Goal: Task Accomplishment & Management: Manage account settings

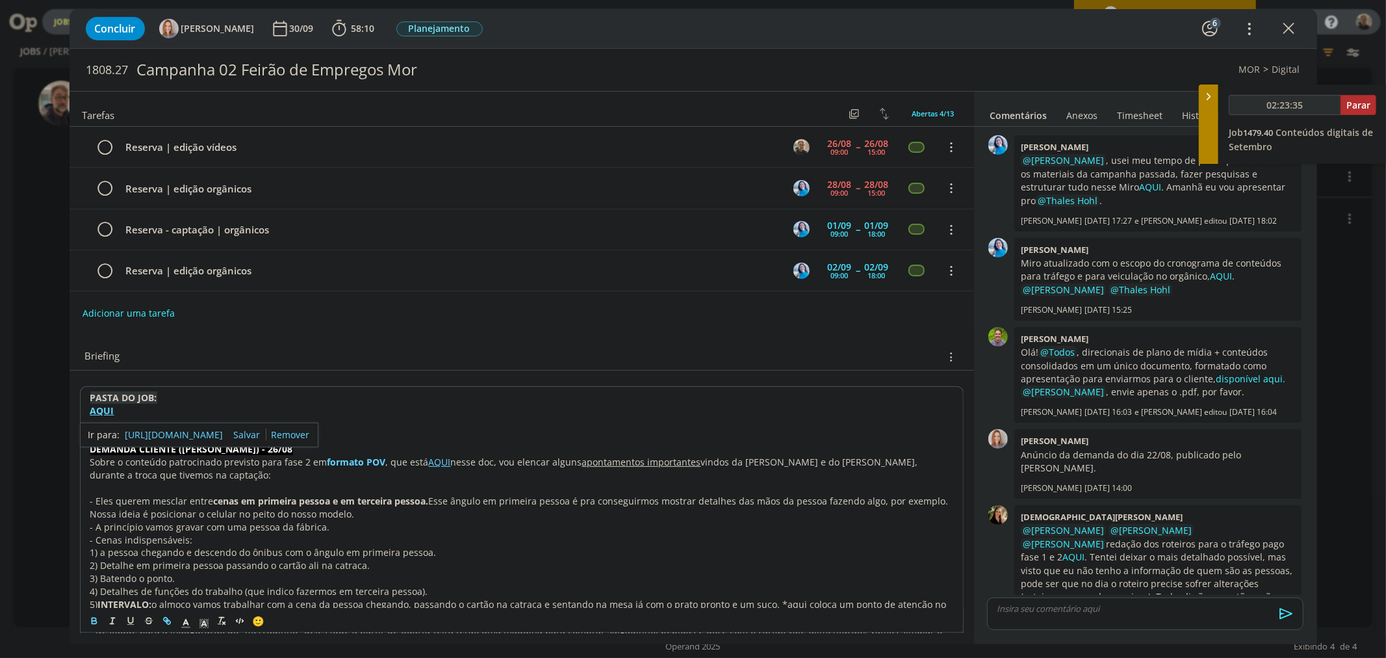
scroll to position [303, 0]
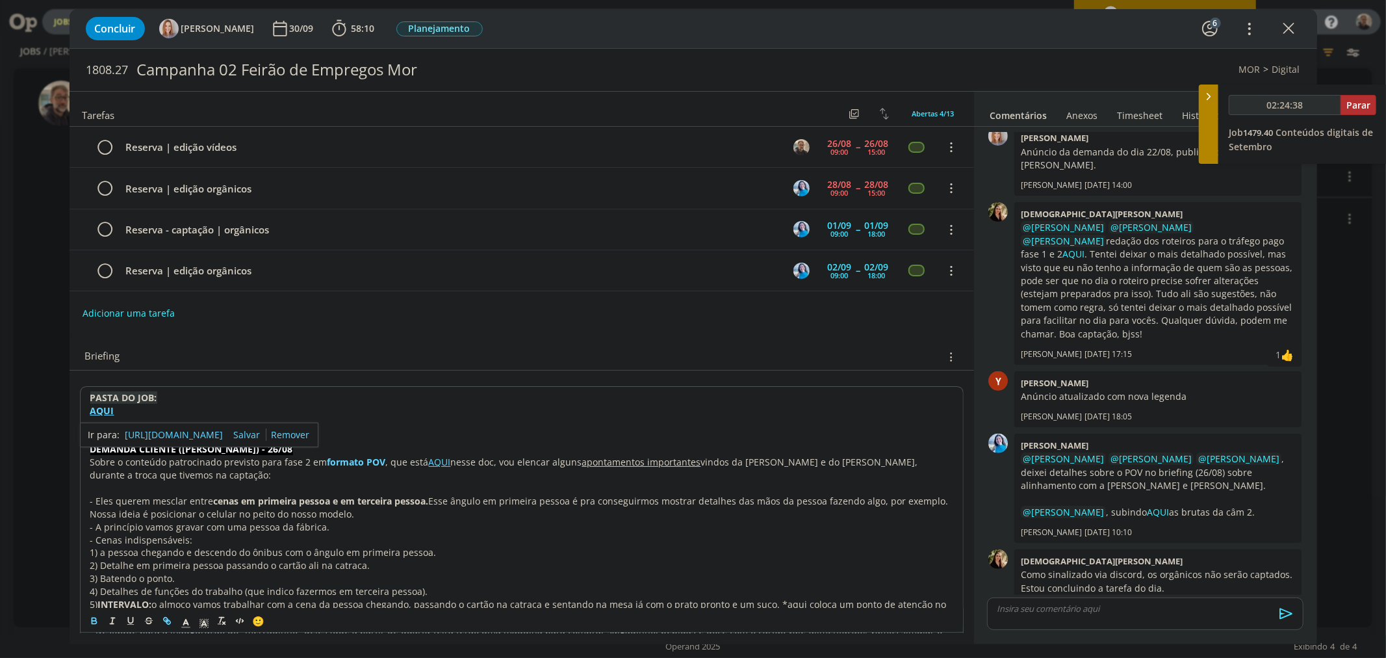
click at [899, 22] on div "Concluir [PERSON_NAME] 30/09 58:10 Iniciar Apontar Data * [DATE] Horas * 00:00 …" at bounding box center [693, 28] width 1228 height 31
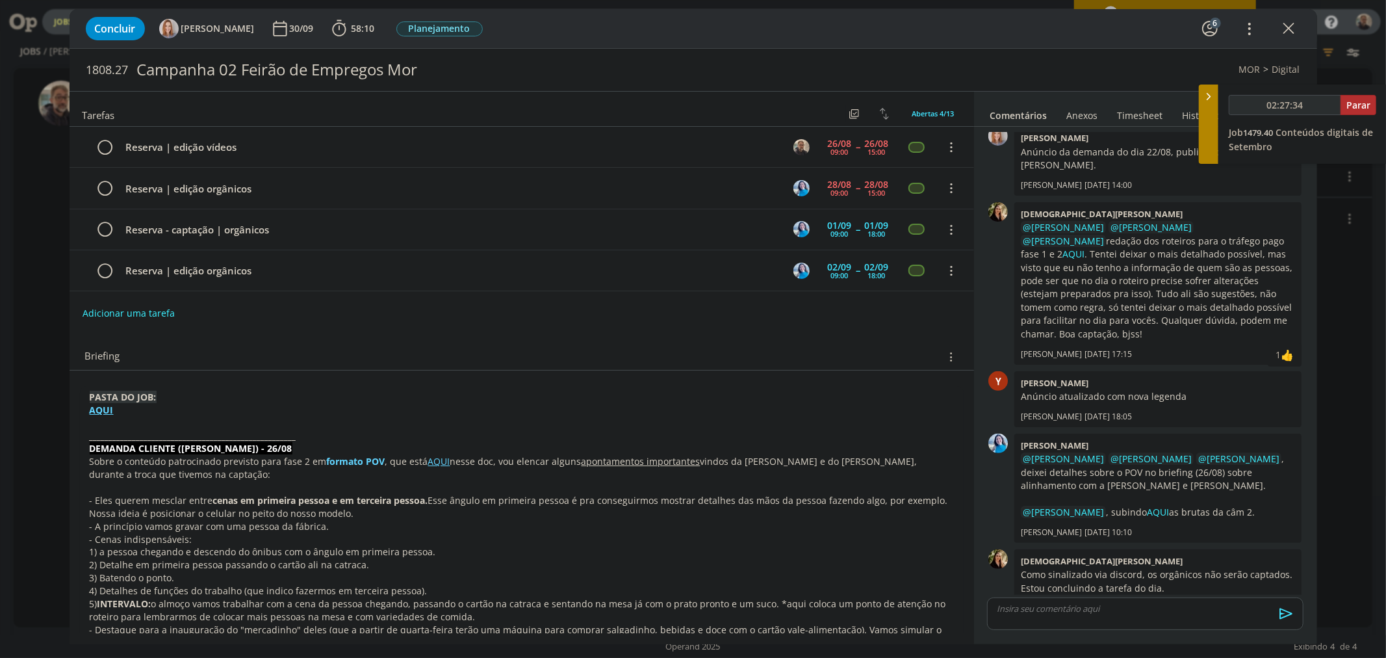
type input "02:27:35"
click at [1353, 104] on span "Parar" at bounding box center [1359, 105] width 24 height 12
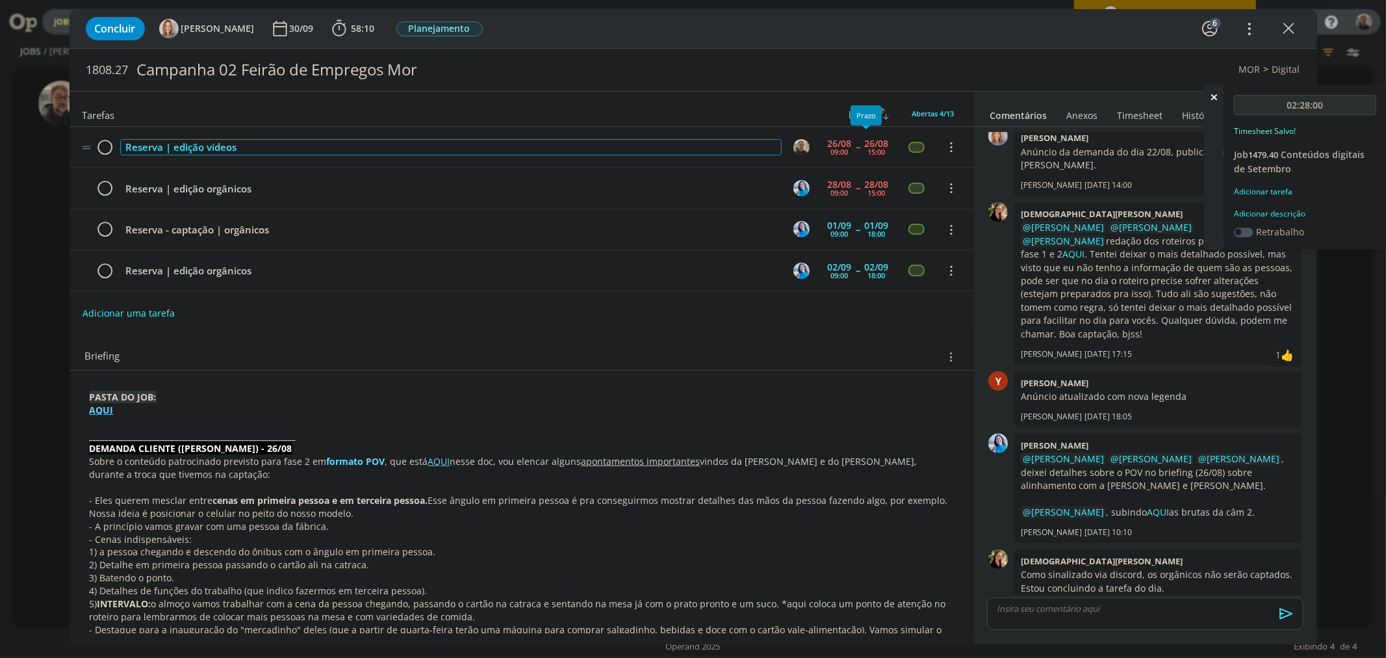
click at [770, 140] on div "Reserva | edição vídeos" at bounding box center [451, 147] width 662 height 16
click at [1213, 95] on icon at bounding box center [1213, 96] width 23 height 25
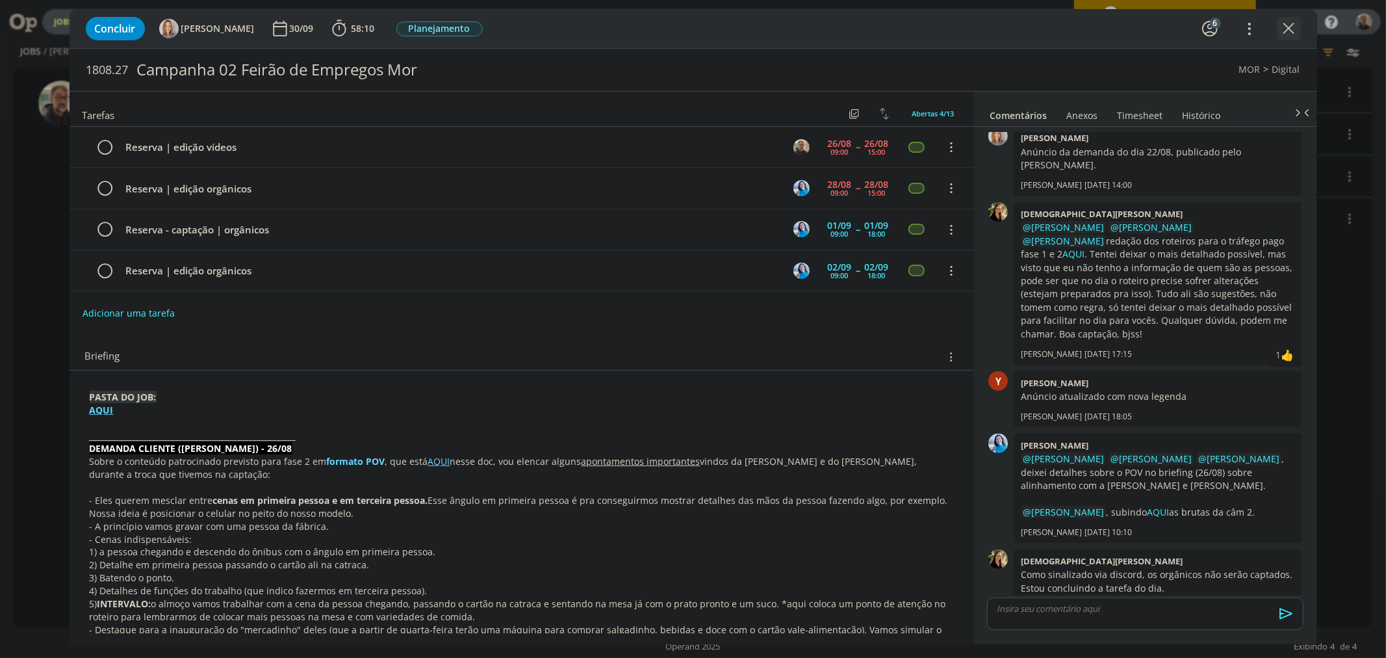
click at [1289, 30] on icon "dialog" at bounding box center [1289, 28] width 19 height 19
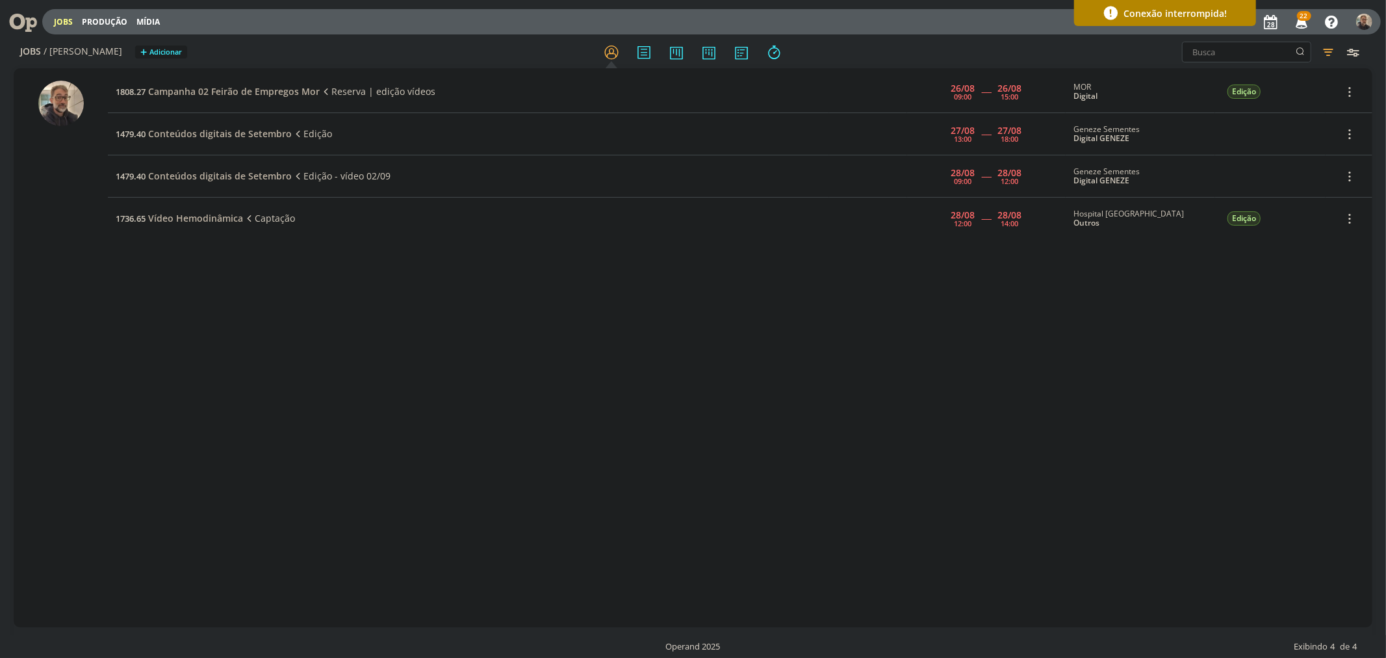
click at [223, 312] on div "1808.27 Campanha 02 Feirão de Empregos Mor Reserva | edição vídeos [DATE] 09:00…" at bounding box center [740, 348] width 1264 height 554
click at [230, 296] on div "1808.27 Campanha 02 Feirão de Empregos Mor Reserva | edição vídeos [DATE] 09:00…" at bounding box center [740, 348] width 1264 height 554
click at [226, 219] on span "Vídeo Hemodinâmica" at bounding box center [195, 218] width 95 height 12
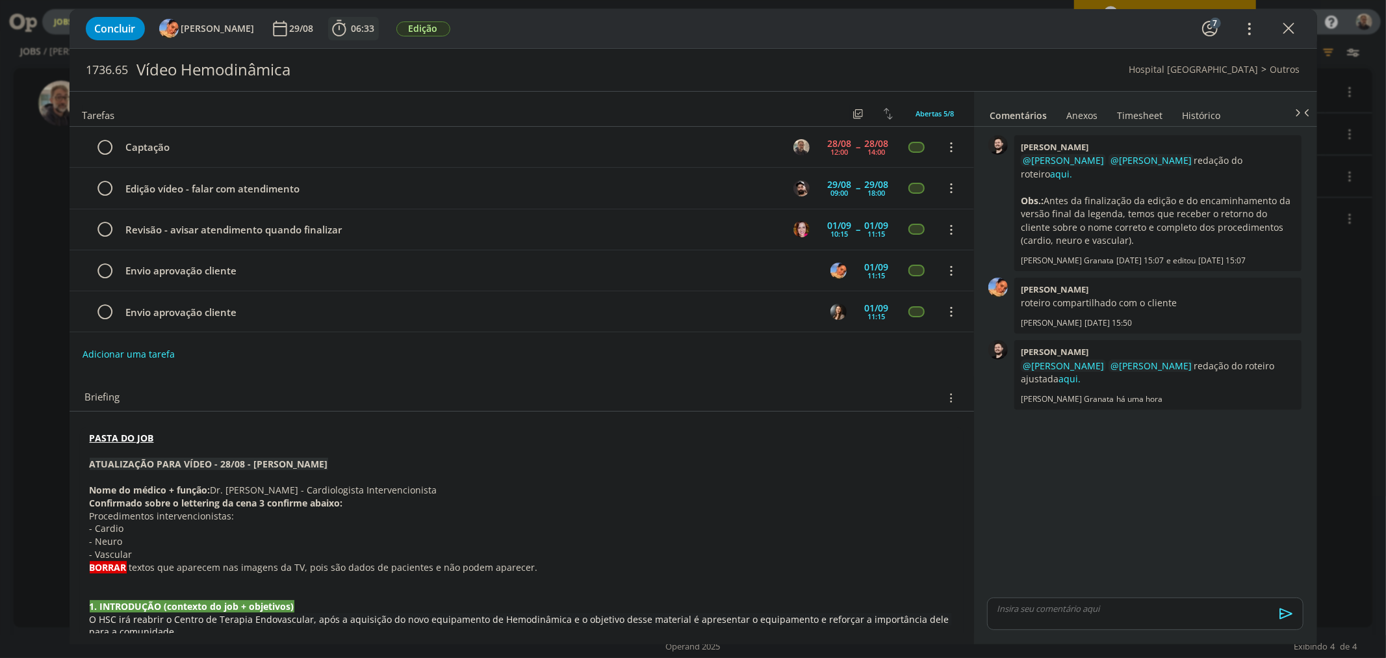
click at [358, 27] on span "06:33" at bounding box center [363, 28] width 23 height 12
click at [441, 52] on button "Apontar" at bounding box center [455, 58] width 54 height 14
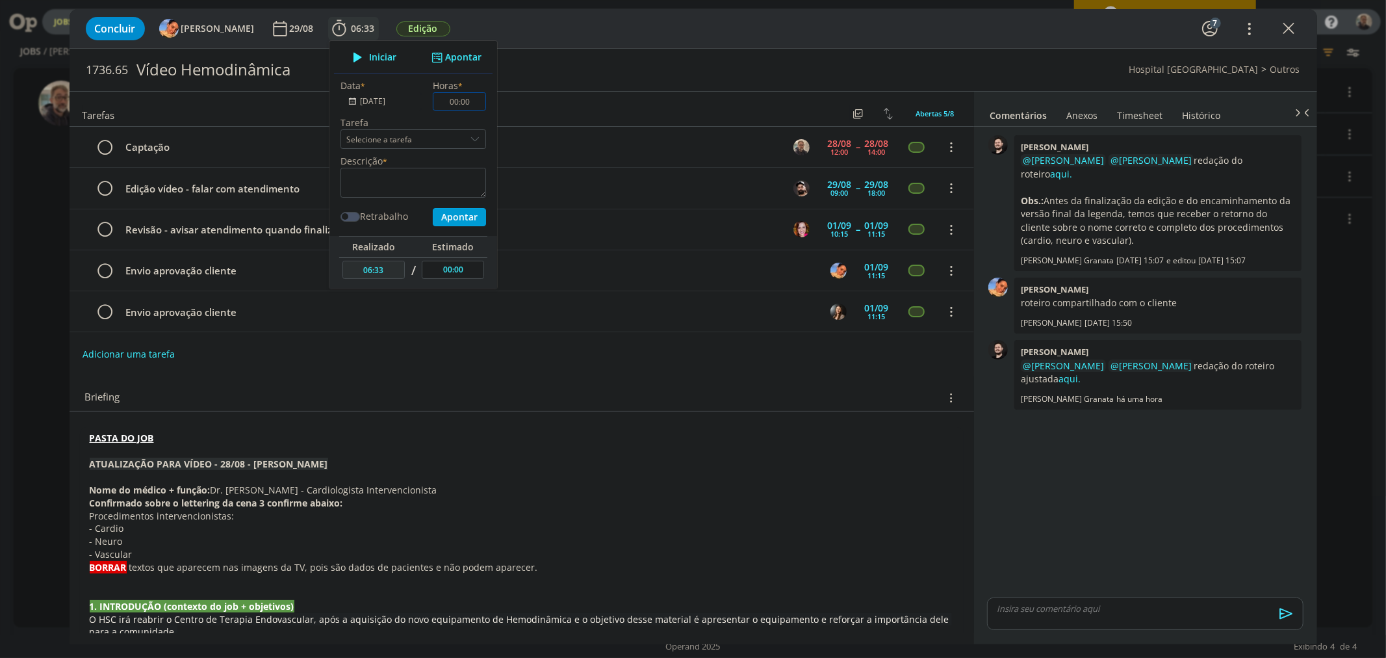
drag, startPoint x: 462, startPoint y: 101, endPoint x: 387, endPoint y: 100, distance: 75.4
click at [387, 100] on div "Data * [DATE] Horas * 00:00 Tarefa Selecione a tarefa Descrição * Retrabalho Ap…" at bounding box center [413, 153] width 159 height 148
type input "02:00"
click at [467, 140] on div "dialog" at bounding box center [476, 138] width 19 height 19
click at [428, 200] on div "Captação - [PERSON_NAME]" at bounding box center [404, 196] width 109 height 10
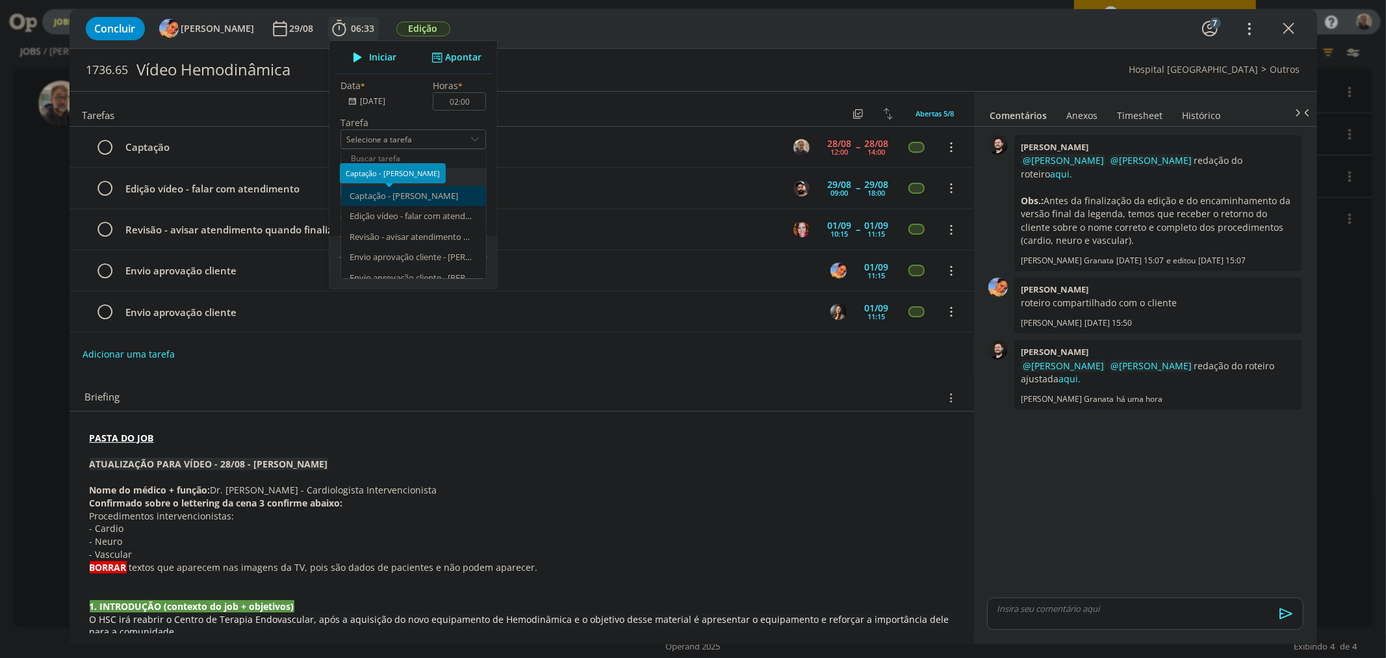
type input "Captação"
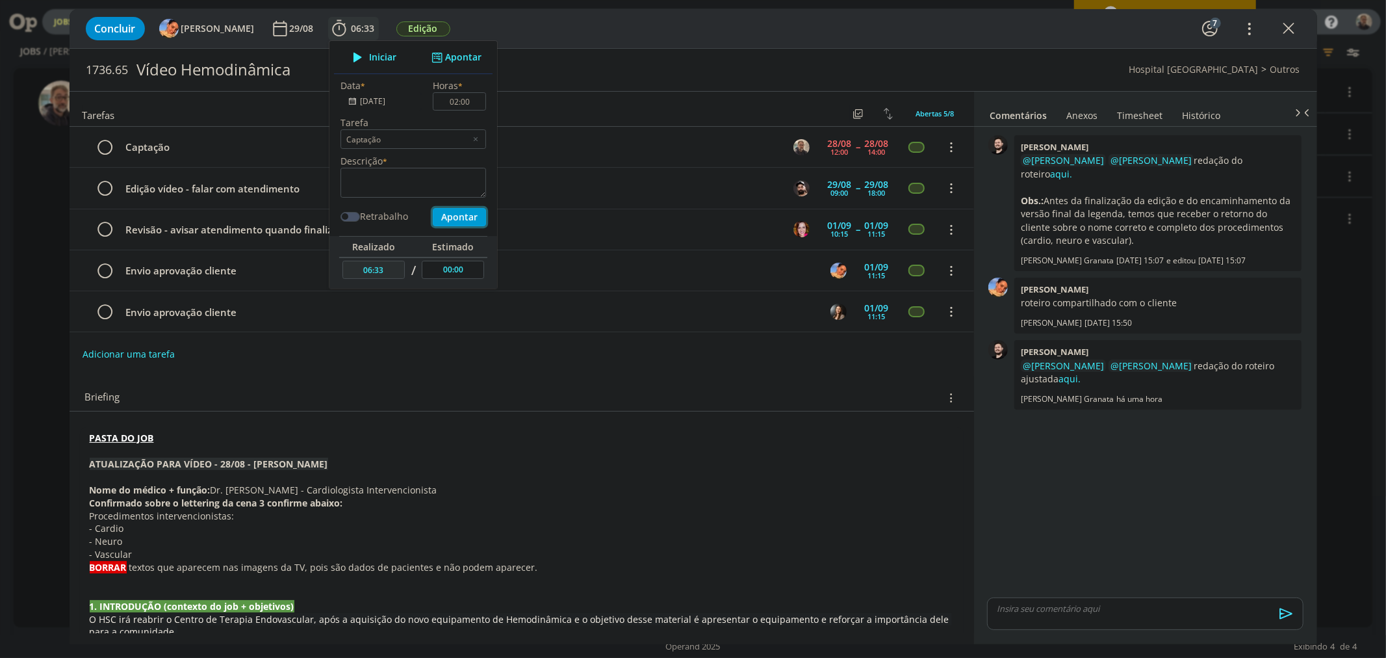
click at [444, 215] on button "Apontar" at bounding box center [458, 217] width 53 height 18
click at [411, 178] on textarea "dialog" at bounding box center [414, 183] width 146 height 30
type textarea "Captação"
click at [443, 219] on button "Apontar" at bounding box center [458, 217] width 53 height 18
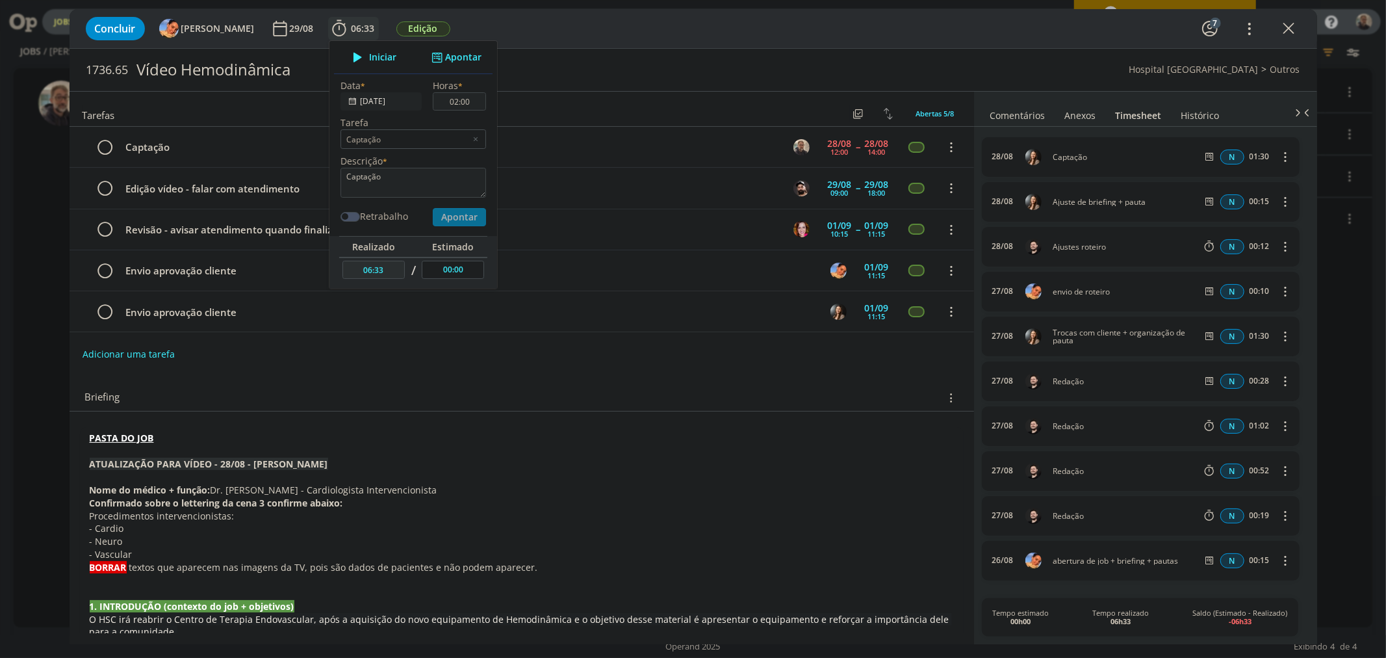
type input "08:33"
type input "00:00"
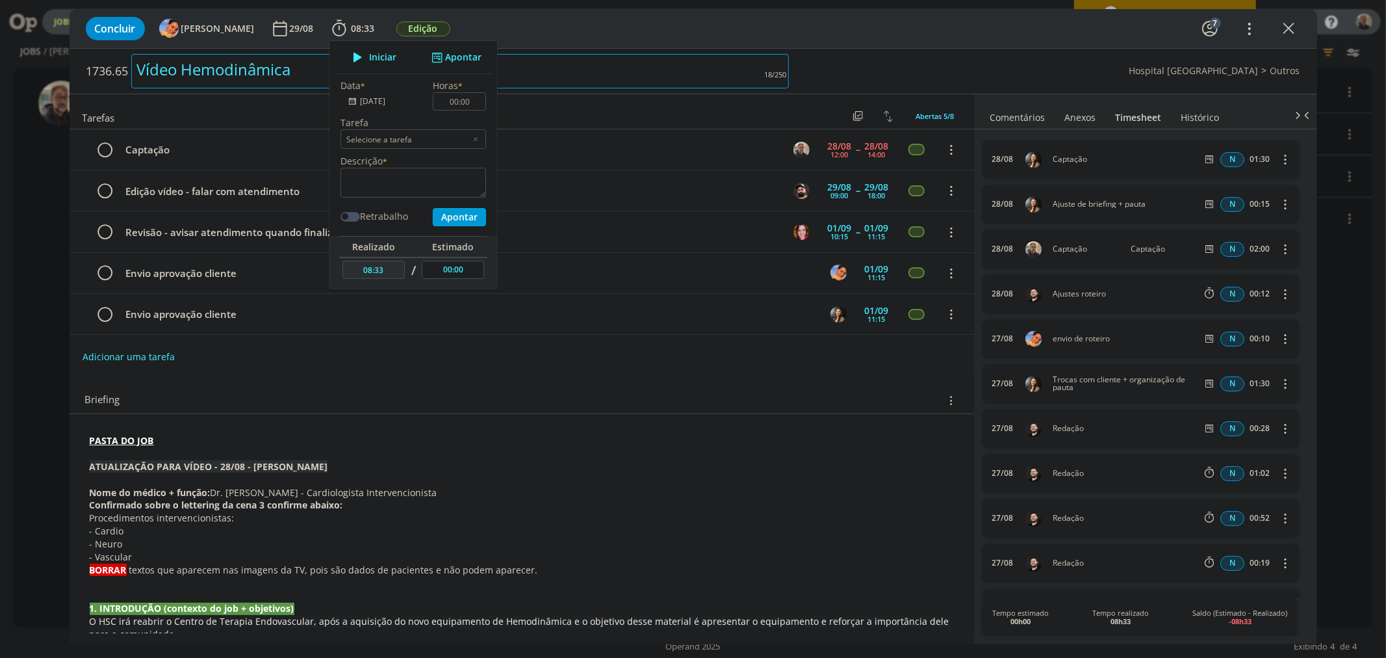
click at [561, 67] on div "Vídeo Hemodinâmica" at bounding box center [460, 71] width 658 height 34
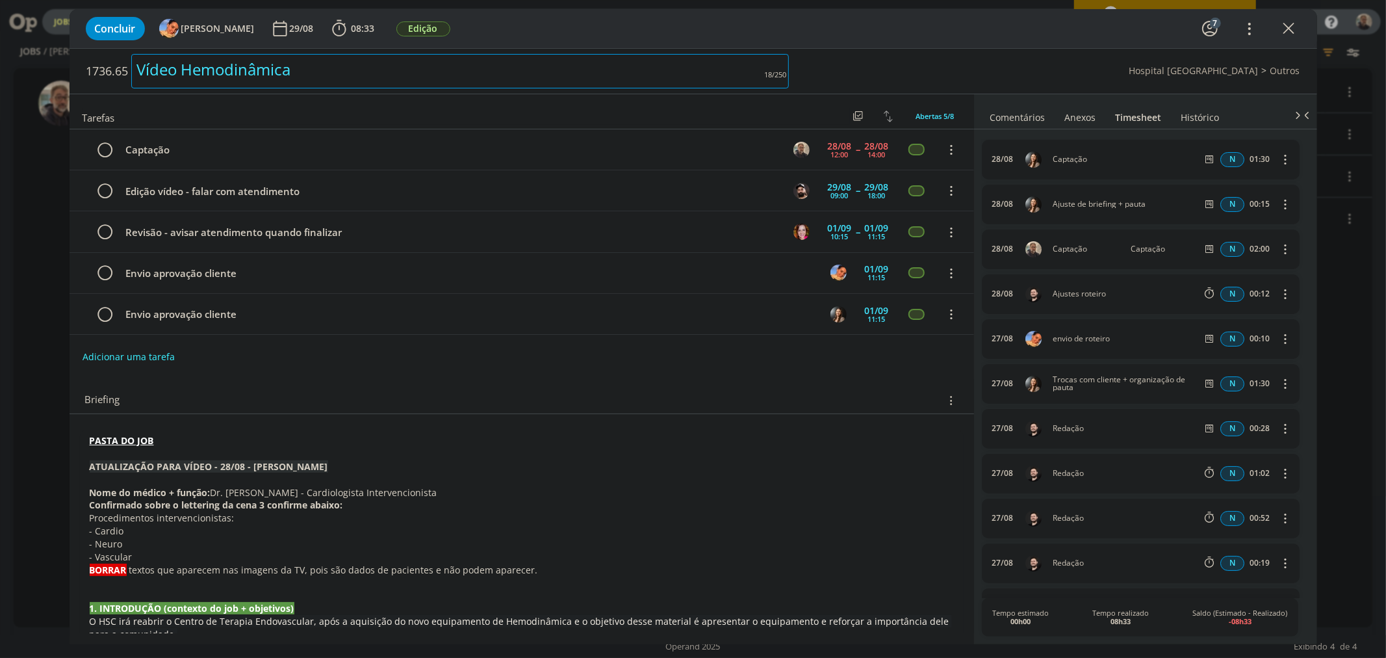
click at [1278, 248] on icon "dialog" at bounding box center [1285, 249] width 14 height 16
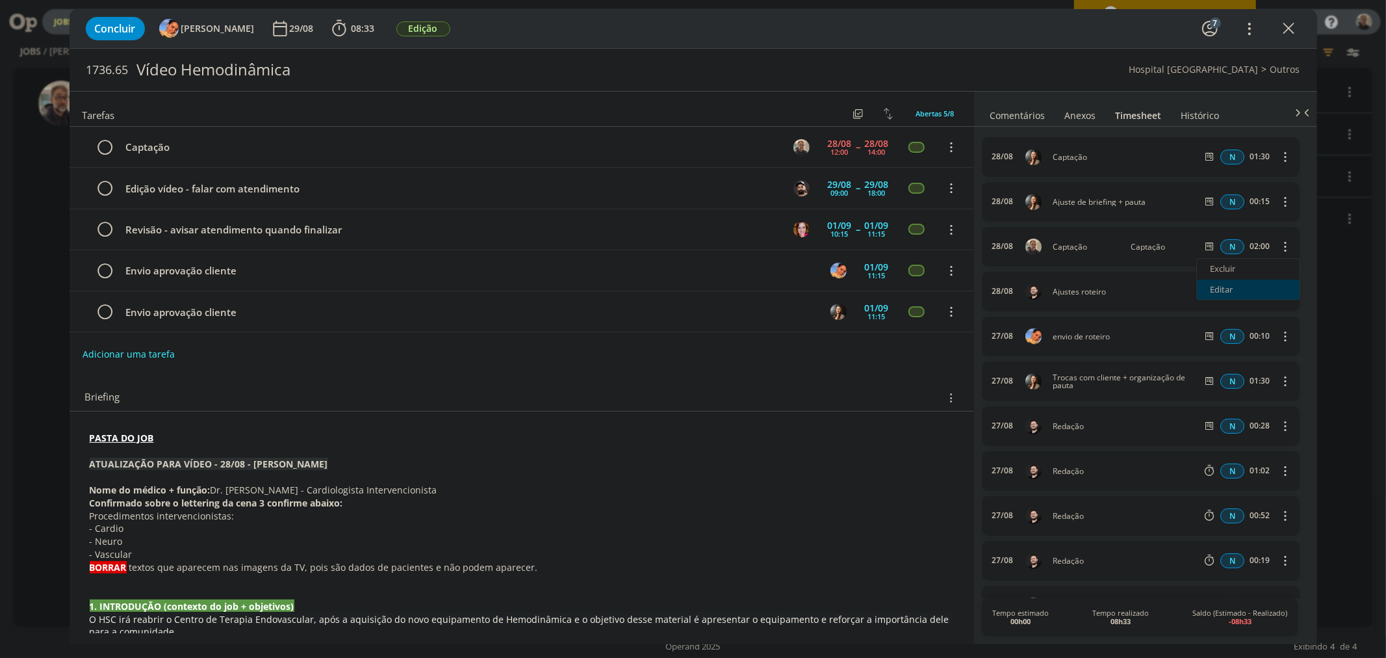
click at [1216, 287] on link "Editar" at bounding box center [1248, 289] width 103 height 21
click at [1249, 246] on input "02:00" at bounding box center [1259, 247] width 28 height 14
click at [1252, 245] on input "02:00" at bounding box center [1259, 247] width 28 height 14
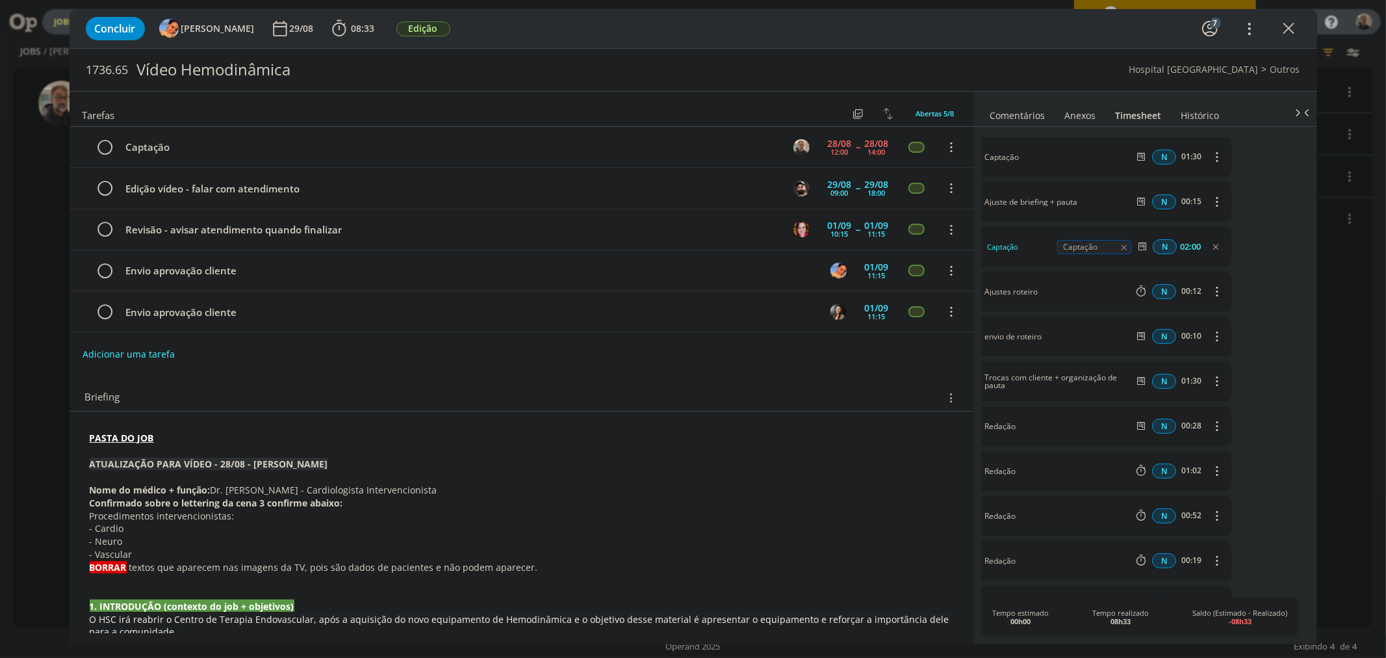
drag, startPoint x: 1290, startPoint y: 247, endPoint x: 1310, endPoint y: 247, distance: 20.8
click at [1310, 247] on div "0 [PERSON_NAME] @[PERSON_NAME] @[PERSON_NAME] redação do roteiro aqui. Obs.: An…" at bounding box center [1145, 384] width 343 height 514
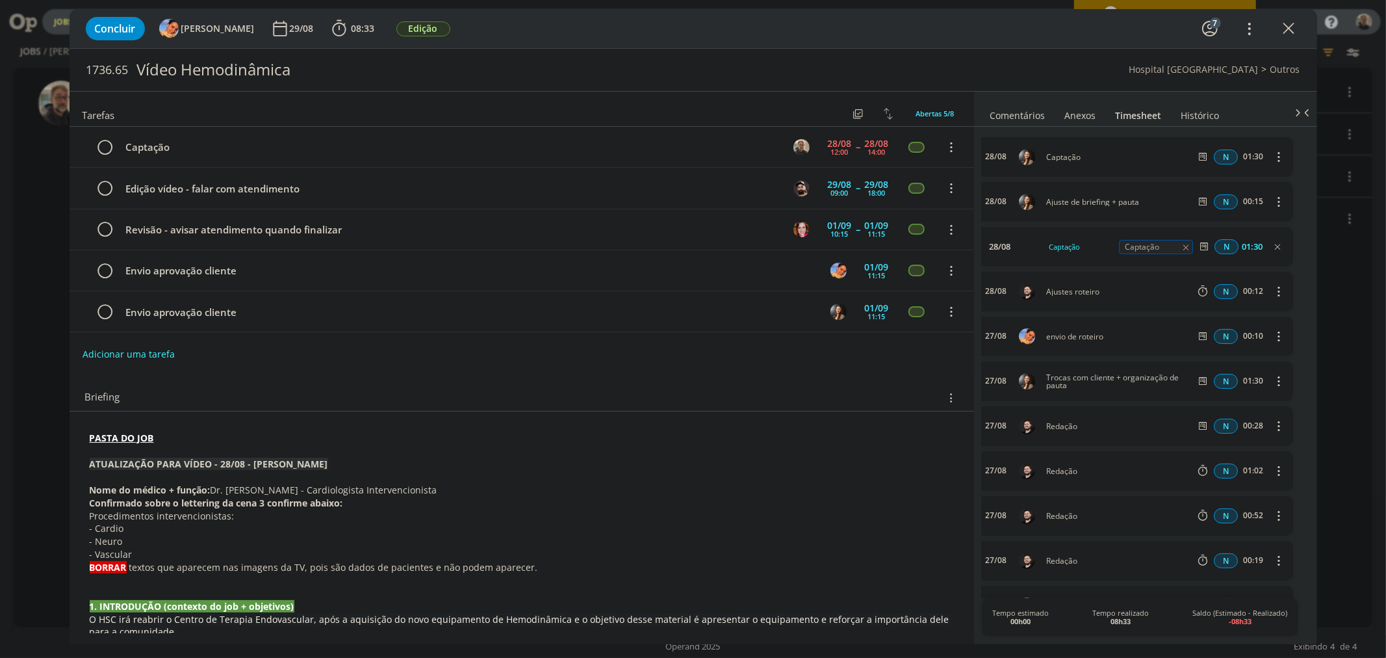
scroll to position [0, 0]
type input "01:30"
click at [786, 56] on div "Vídeo Hemodinâmica" at bounding box center [460, 70] width 658 height 32
click at [859, 57] on div "1736.65 Vídeo Hemodinâmica Hospital [GEOGRAPHIC_DATA]" at bounding box center [694, 70] width 1248 height 42
click at [105, 144] on icon "dialog" at bounding box center [105, 147] width 18 height 19
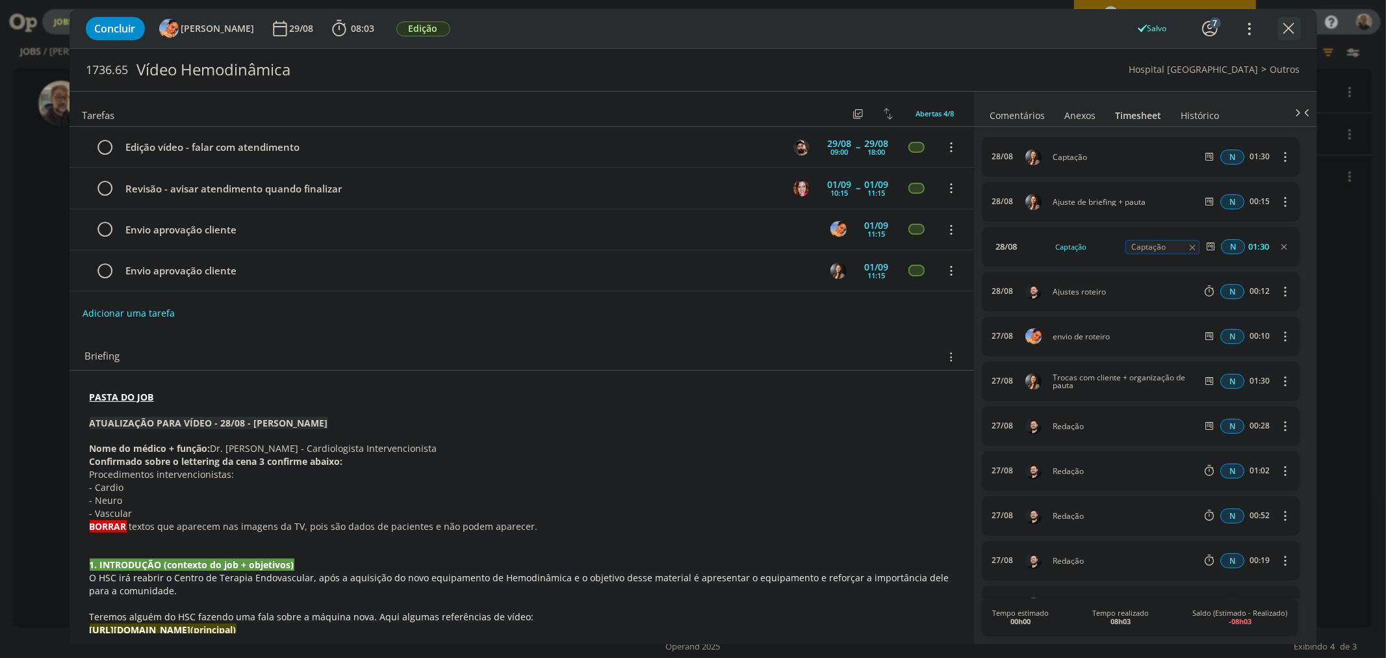
click at [1288, 26] on icon "dialog" at bounding box center [1289, 28] width 19 height 19
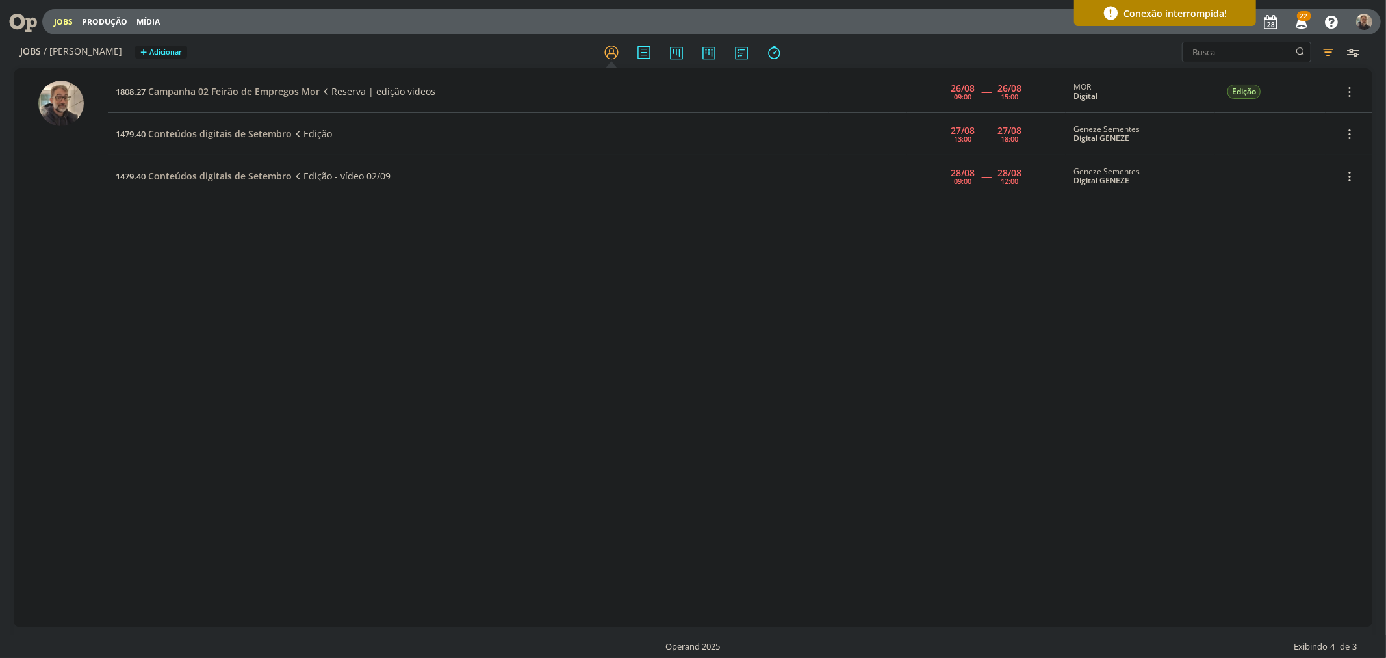
click at [370, 276] on div "1808.27 Campanha 02 Feirão de Empregos Mor Reserva | edição vídeos [DATE] 09:00…" at bounding box center [740, 348] width 1264 height 554
click at [22, 18] on icon at bounding box center [18, 21] width 27 height 25
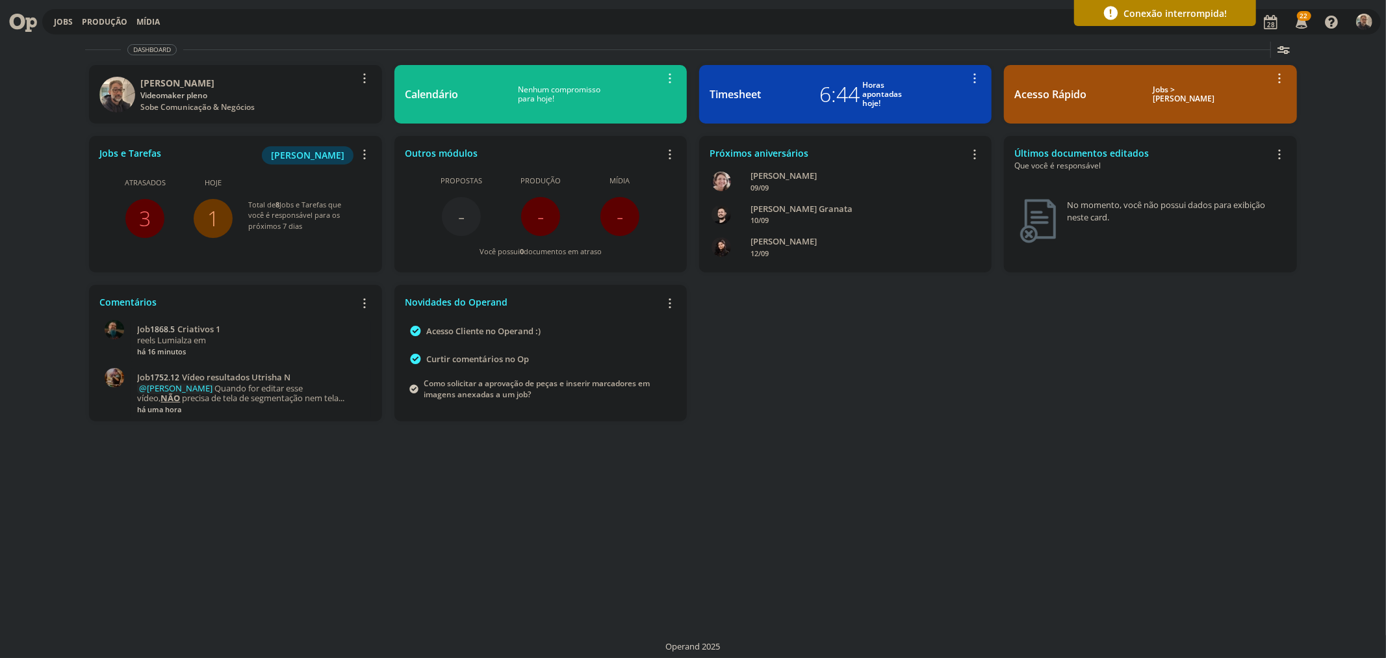
click at [172, 495] on div "Dashboard Salvar Selecione abaixo os cards desejados: Meus Meu Perfil [GEOGRAPH…" at bounding box center [693, 346] width 1386 height 621
click at [139, 218] on link "3" at bounding box center [145, 218] width 12 height 28
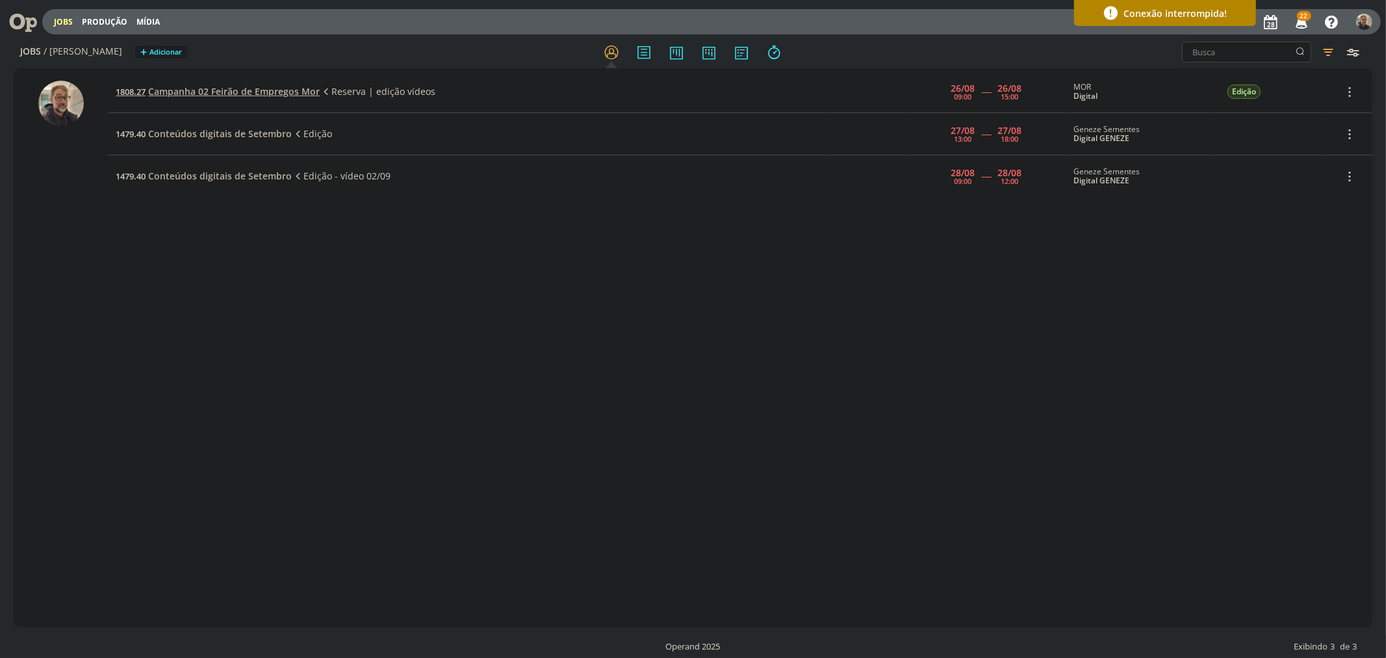
click at [243, 88] on span "Campanha 02 Feirão de Empregos Mor" at bounding box center [234, 91] width 172 height 12
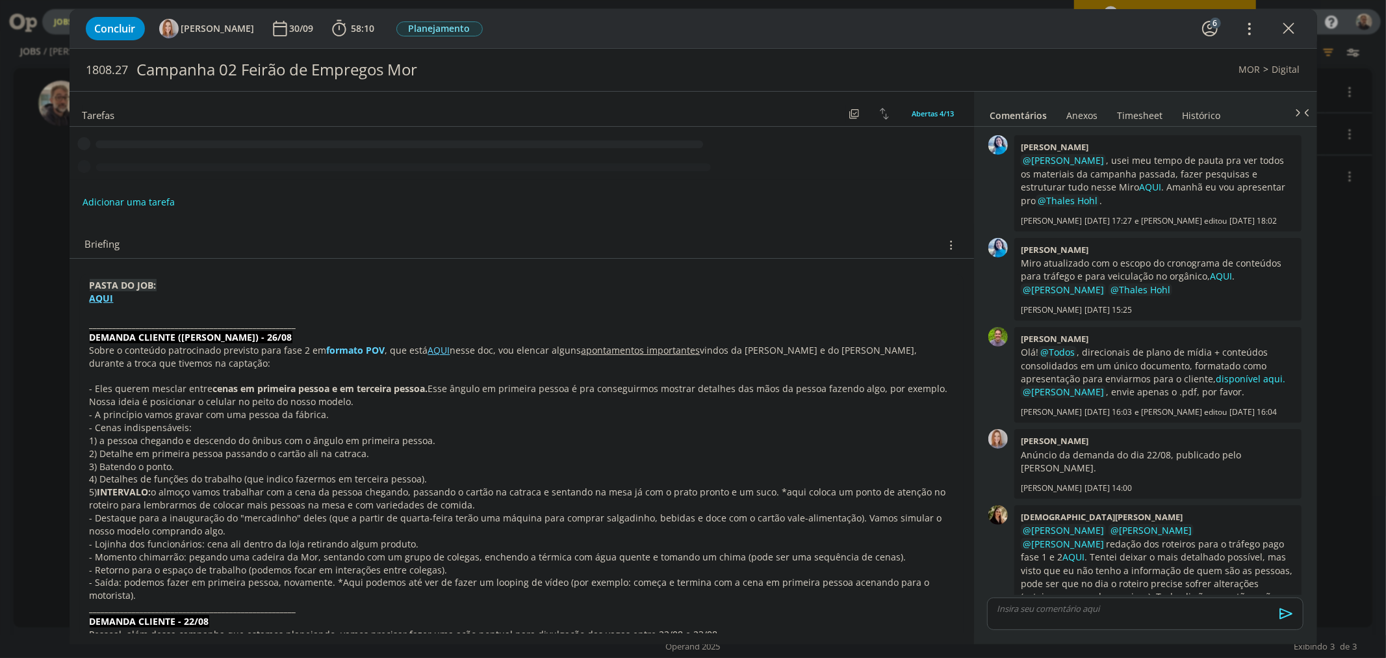
scroll to position [303, 0]
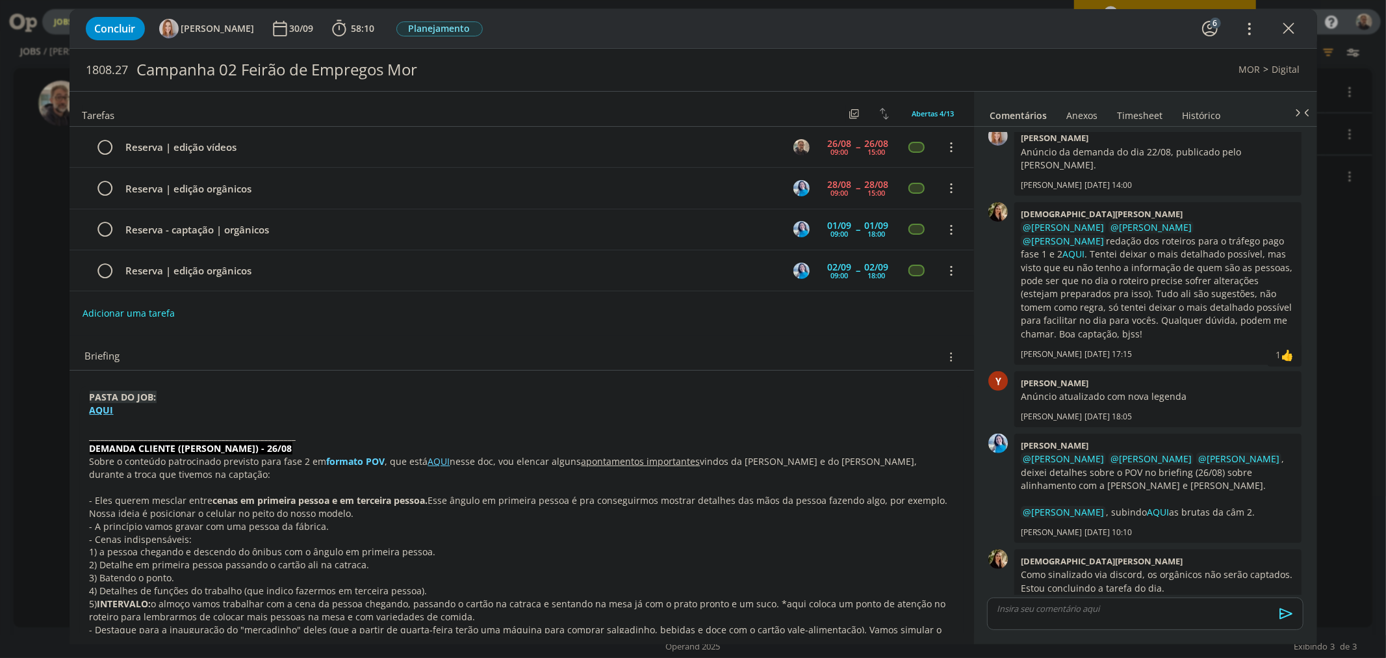
click at [33, 156] on div "Concluir [PERSON_NAME] 30/09 58:10 Iniciar Apontar Data * [DATE] Horas * 00:00 …" at bounding box center [693, 329] width 1386 height 658
click at [1293, 29] on icon "dialog" at bounding box center [1289, 28] width 19 height 19
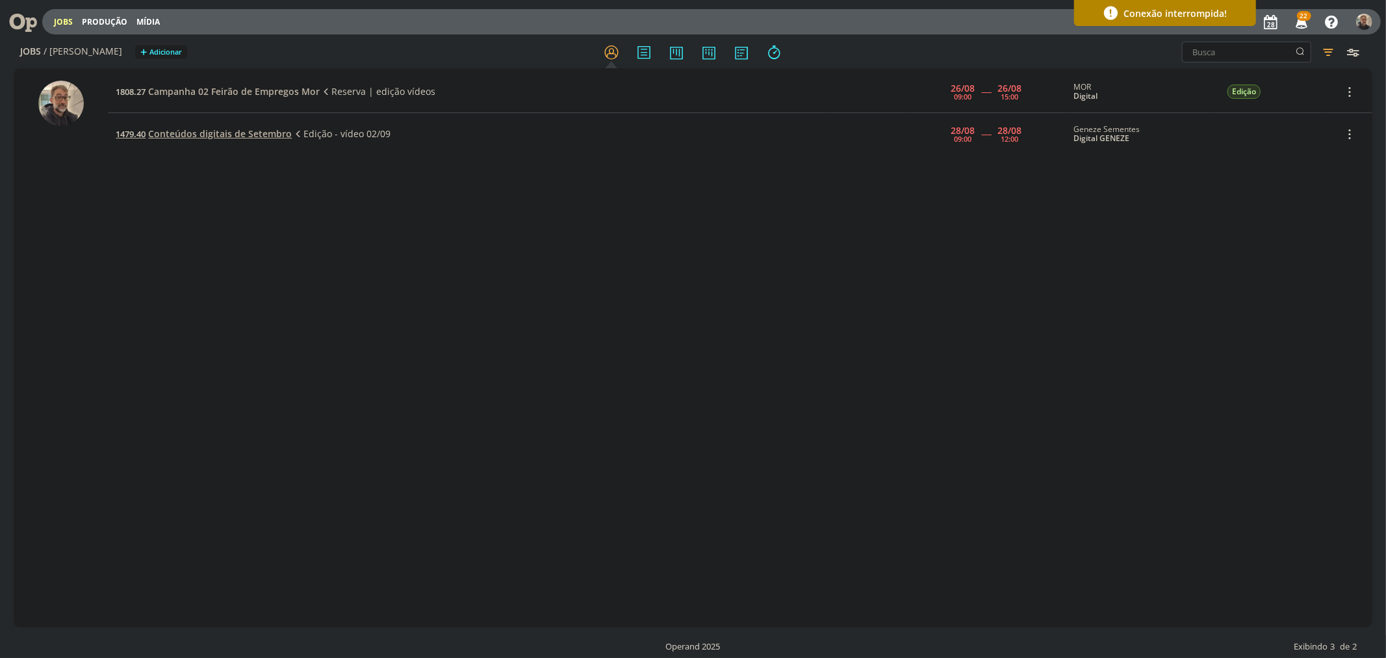
click at [218, 133] on span "Conteúdos digitais de Setembro" at bounding box center [220, 133] width 144 height 12
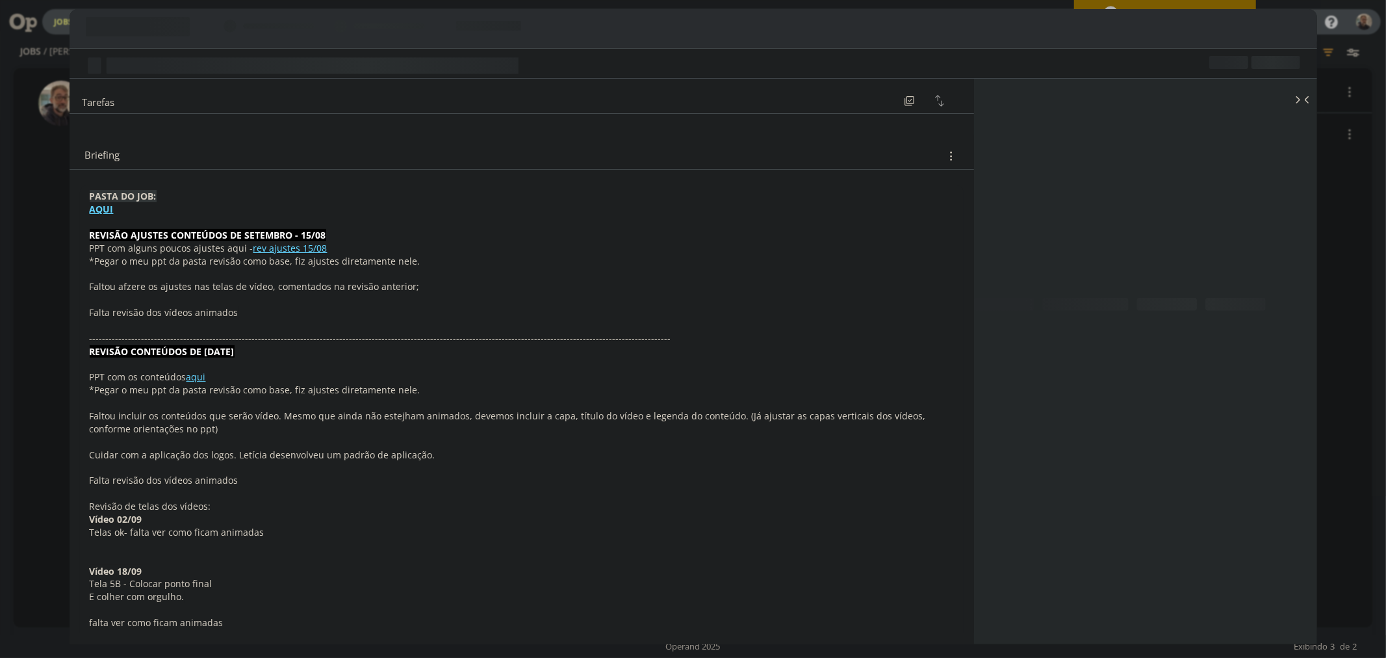
click at [104, 211] on strong "AQUI" at bounding box center [102, 209] width 24 height 12
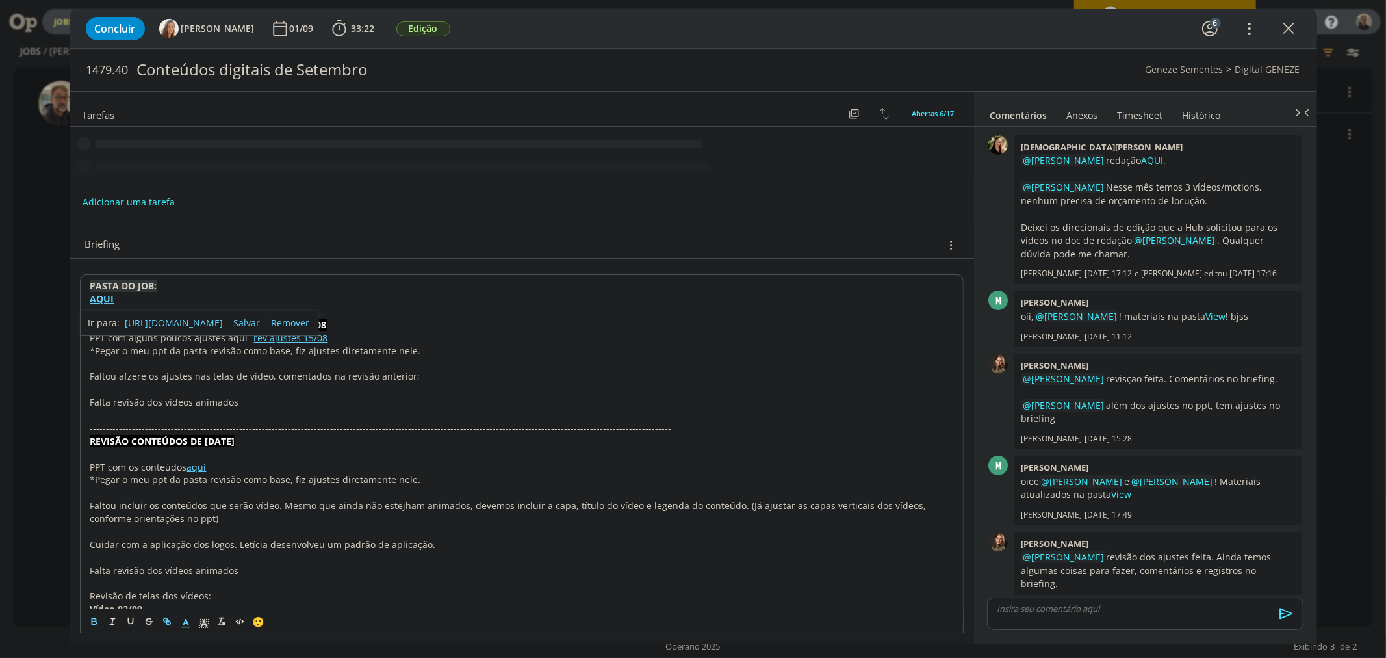
scroll to position [263, 0]
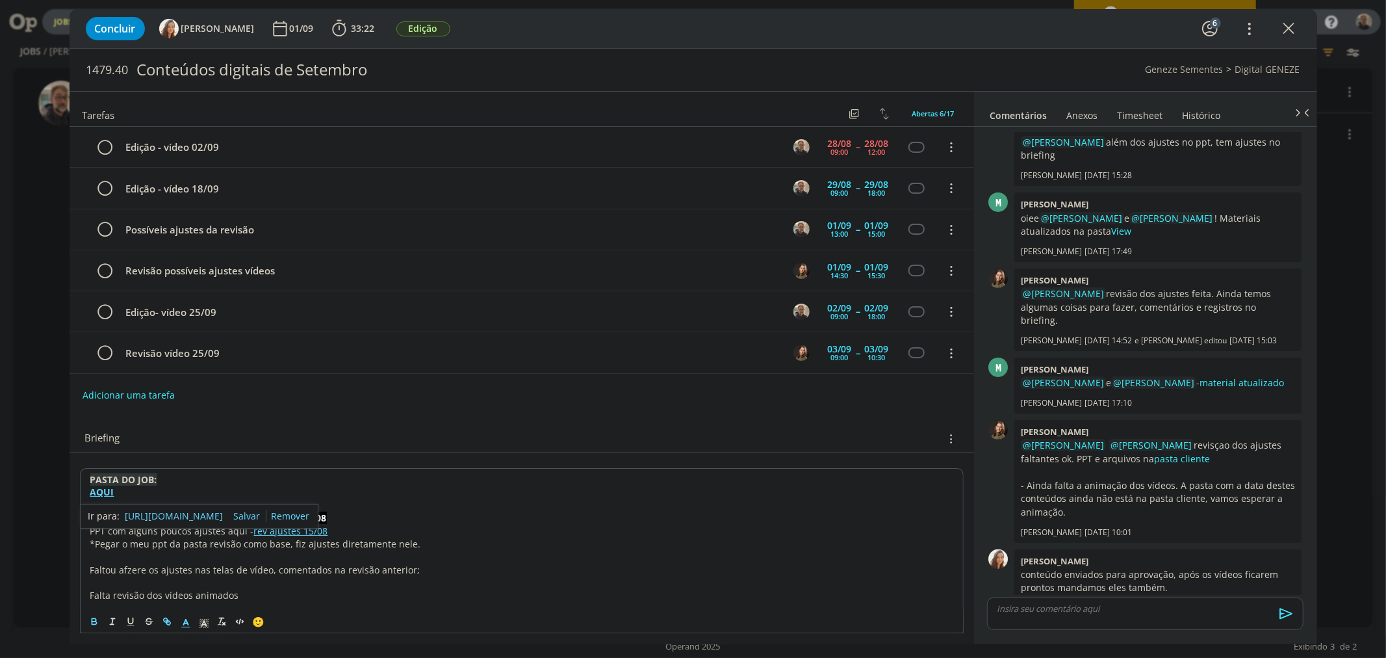
click at [188, 515] on link "[URL][DOMAIN_NAME]" at bounding box center [174, 516] width 98 height 17
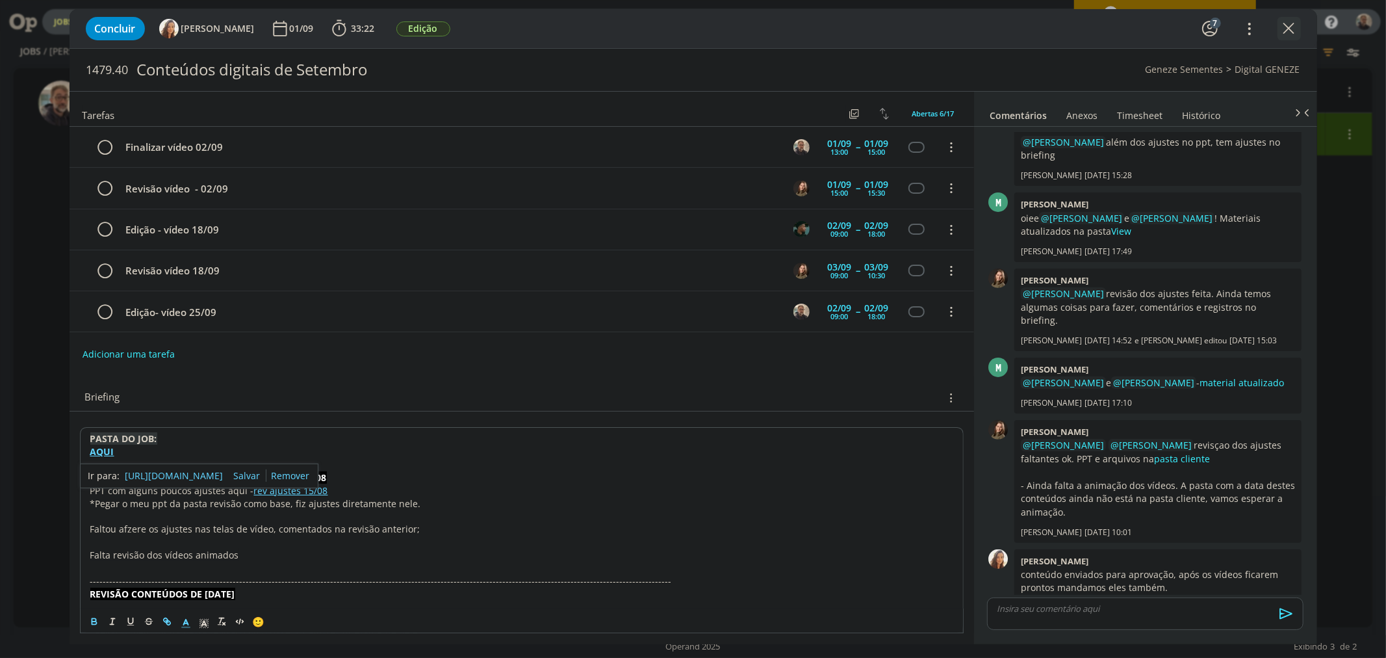
click at [1287, 28] on icon "dialog" at bounding box center [1289, 28] width 19 height 19
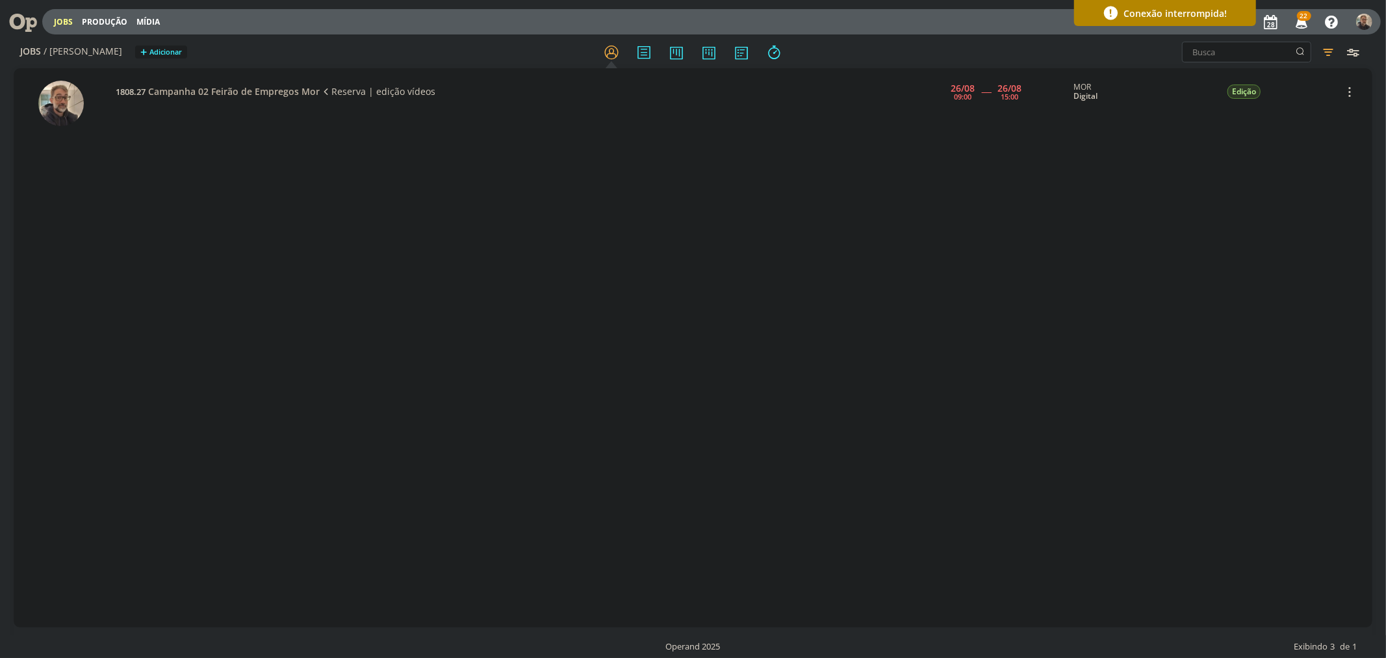
click at [140, 255] on div "1808.27 Campanha 02 Feirão de Empregos Mor Reserva | edição vídeos [DATE] 09:00…" at bounding box center [740, 348] width 1264 height 554
click at [23, 18] on icon at bounding box center [18, 21] width 27 height 25
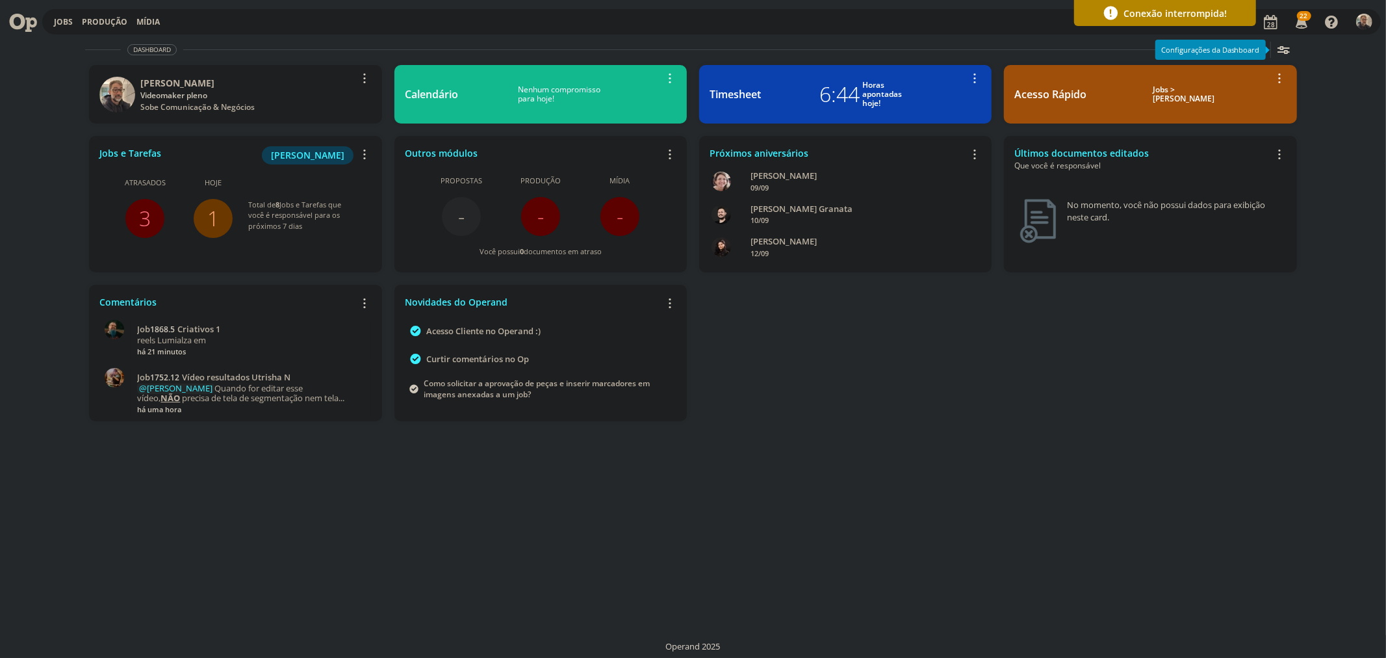
click at [147, 214] on link "3" at bounding box center [145, 218] width 12 height 28
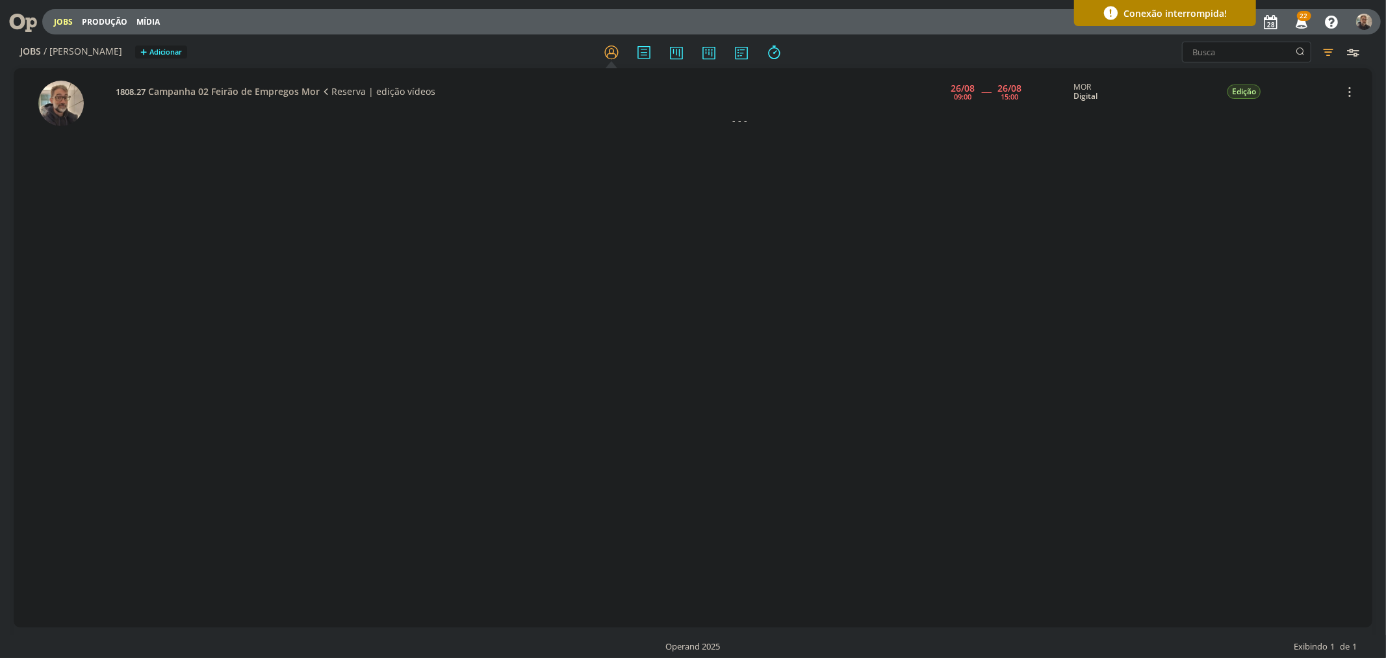
click at [146, 179] on div "1808.27 Campanha 02 Feirão de Empregos Mor Reserva | edição vídeos [DATE] 09:00…" at bounding box center [740, 348] width 1264 height 554
click at [20, 16] on icon at bounding box center [18, 21] width 27 height 25
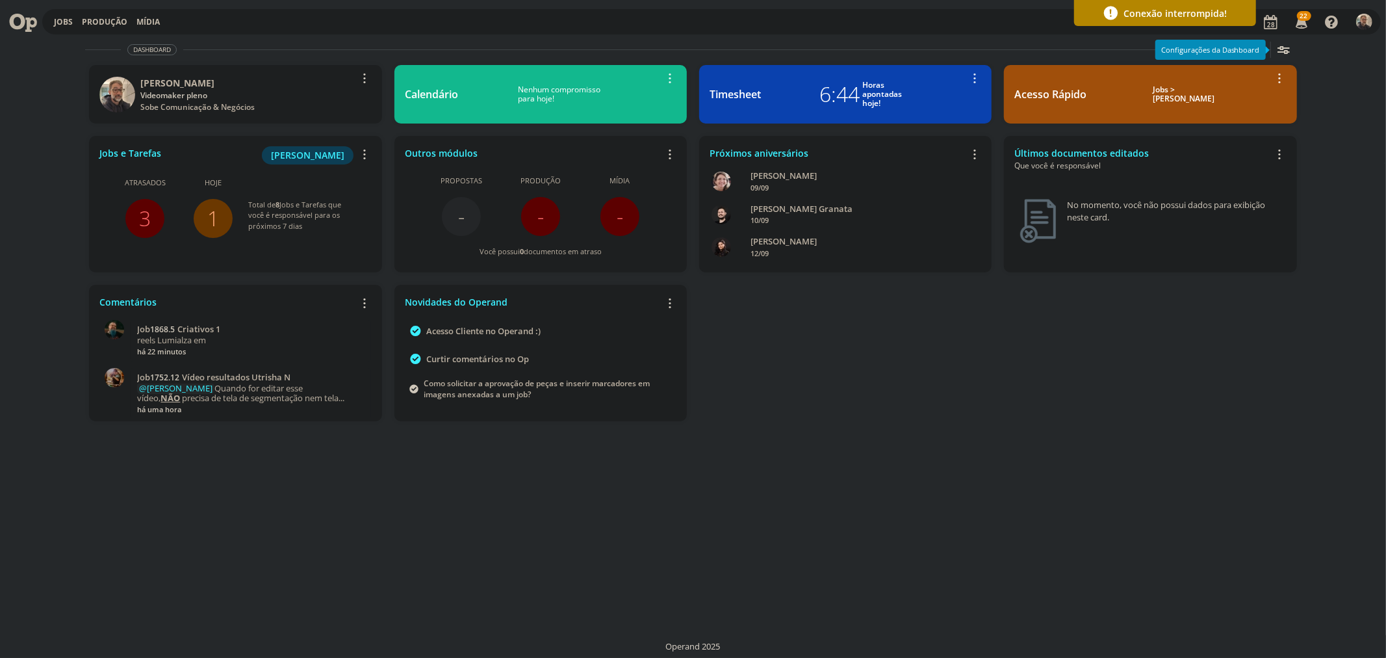
click at [215, 223] on link "1" at bounding box center [213, 218] width 12 height 28
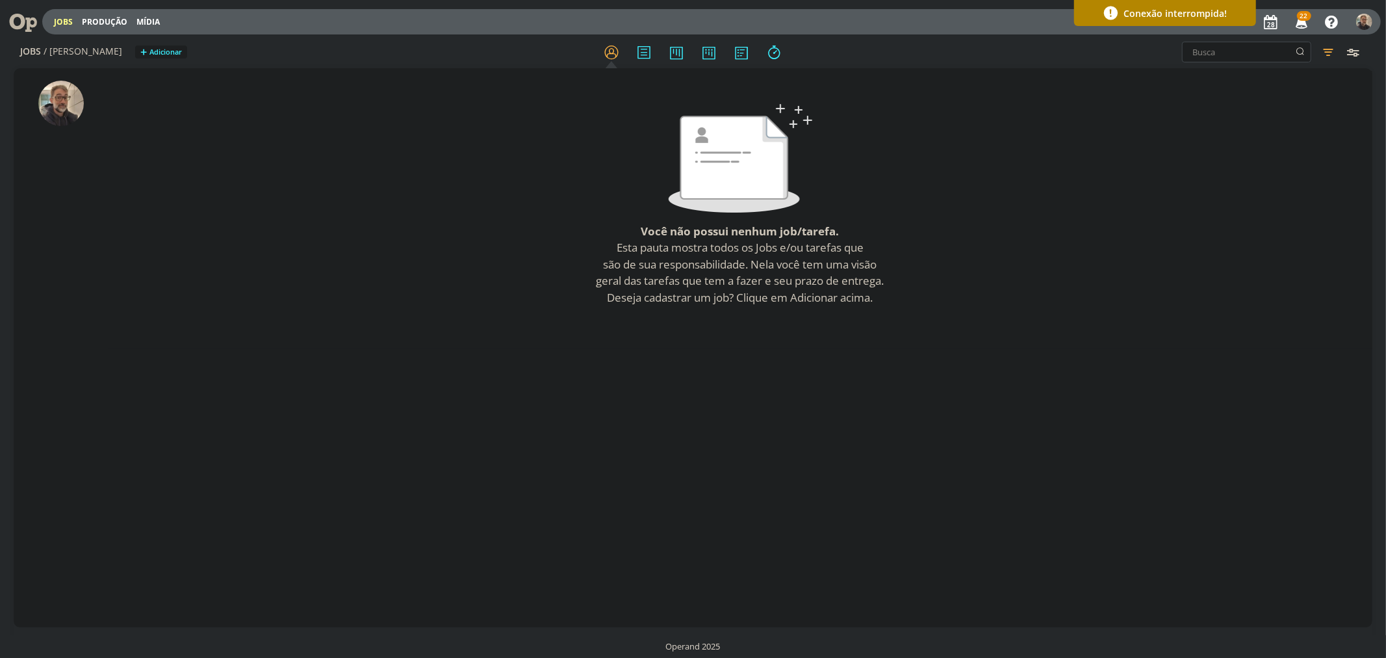
click at [20, 16] on icon at bounding box center [18, 21] width 27 height 25
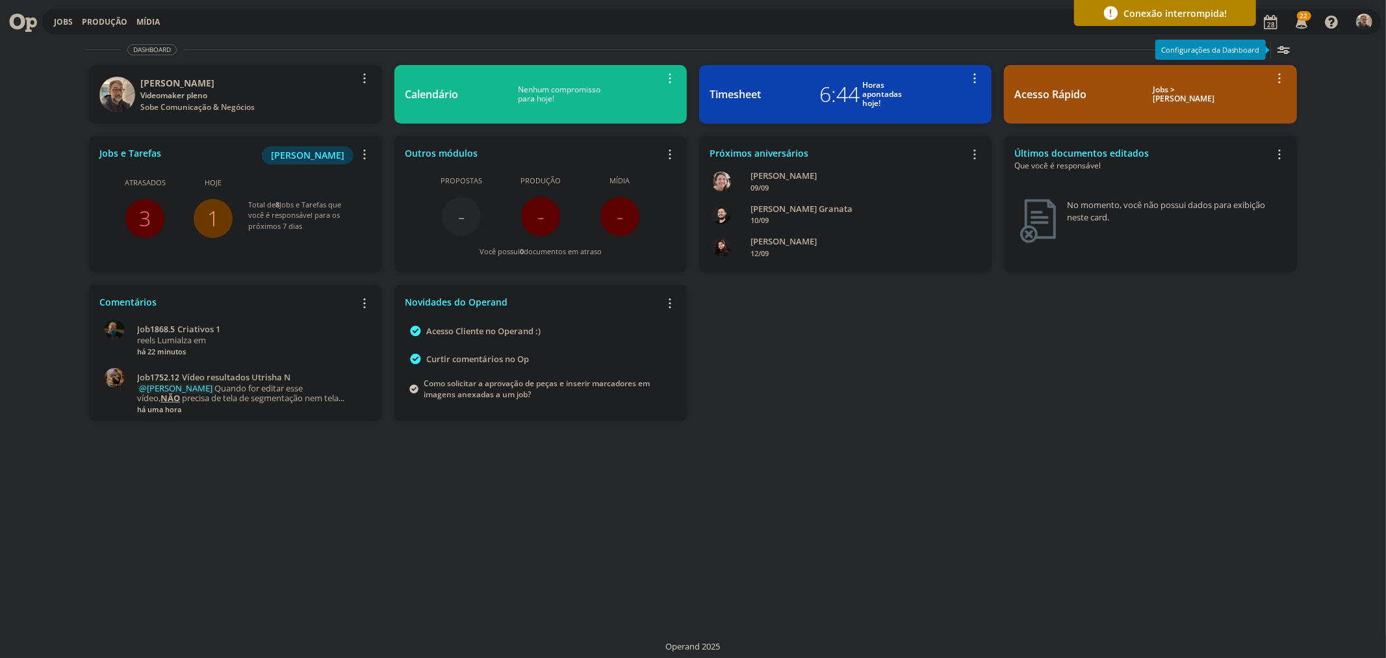
click at [144, 214] on link "3" at bounding box center [145, 218] width 12 height 28
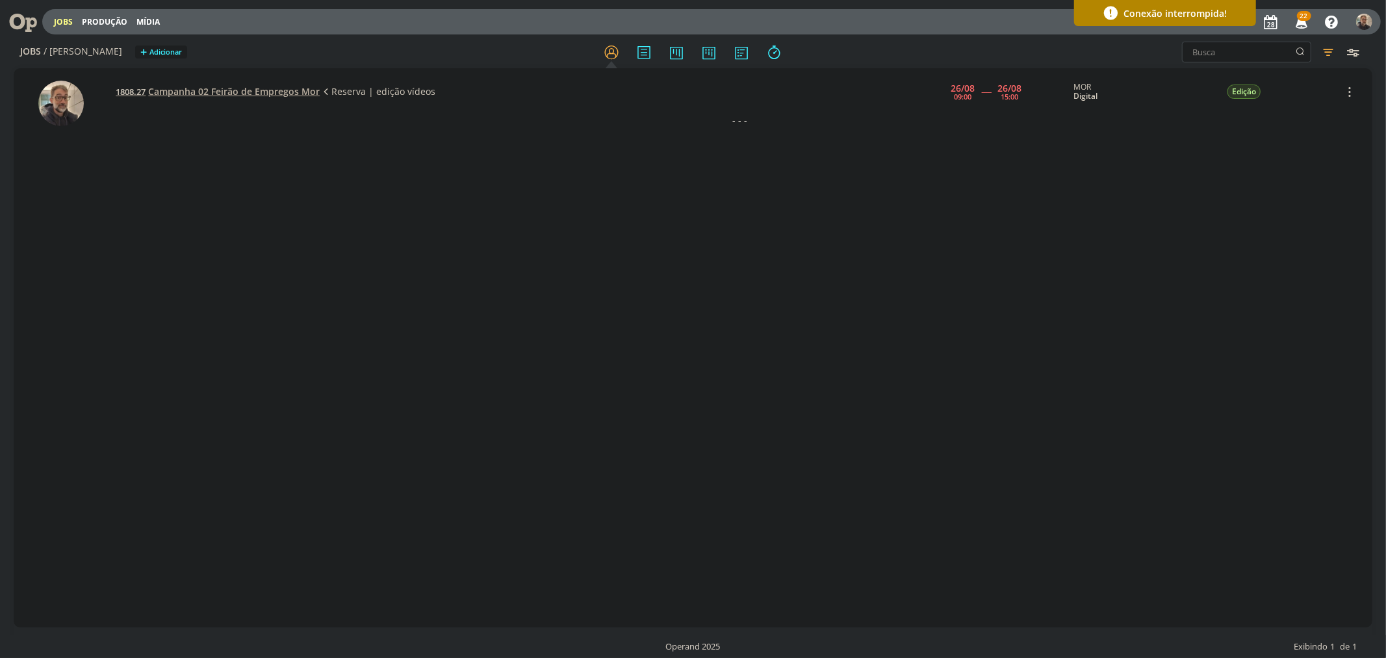
click at [212, 88] on span "Campanha 02 Feirão de Empregos Mor" at bounding box center [234, 91] width 172 height 12
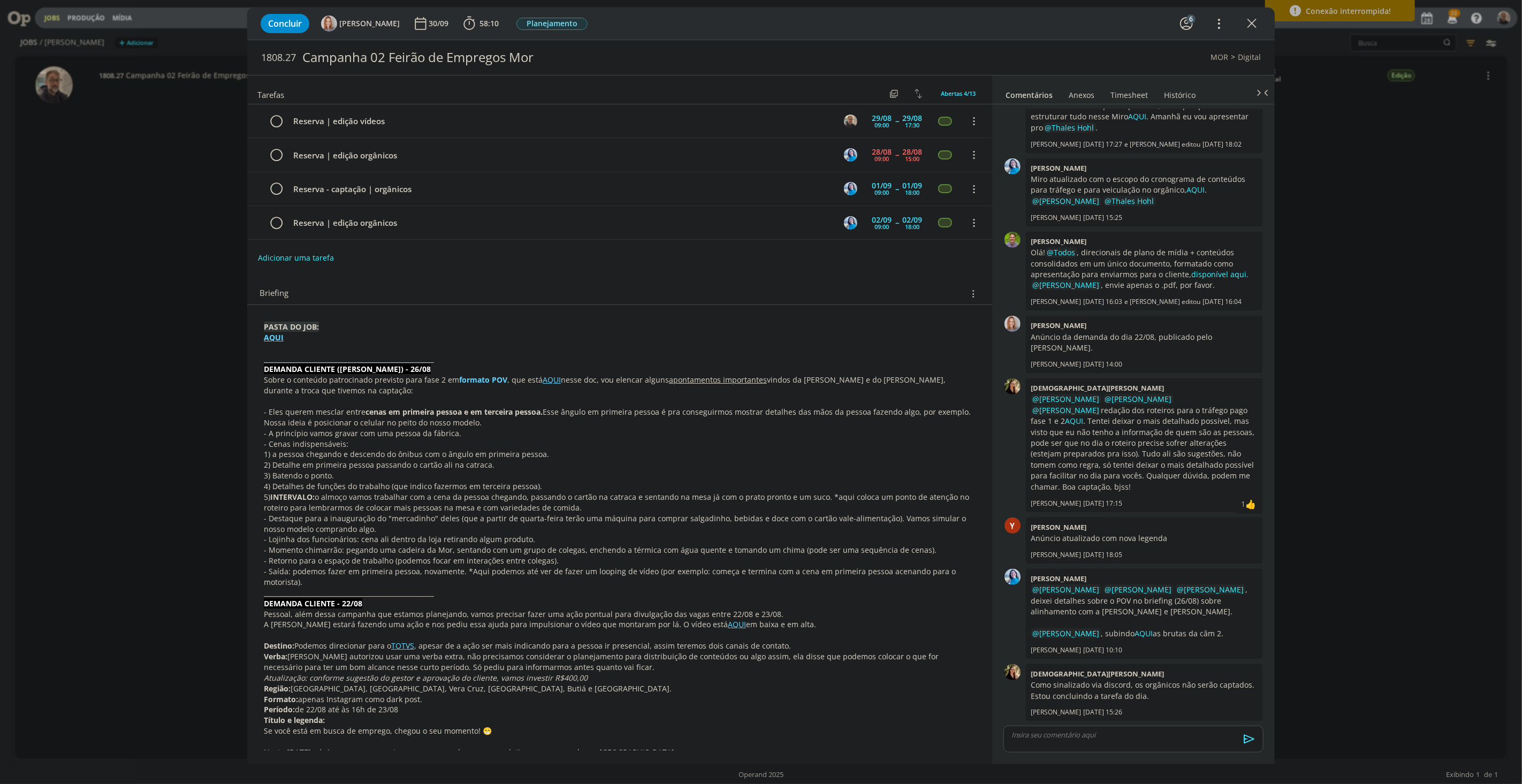
scroll to position [15, 0]
